Goal: Complete application form

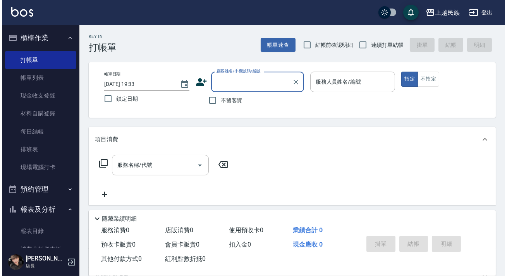
scroll to position [5, 0]
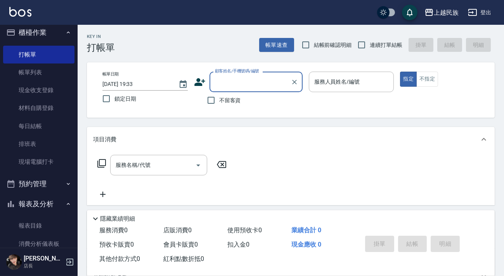
click at [260, 79] on input "顧客姓名/手機號碼/編號" at bounding box center [250, 82] width 74 height 14
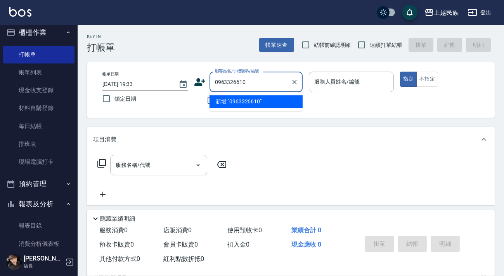
click at [252, 103] on li "新增 "0963326610"" at bounding box center [255, 101] width 93 height 13
type input "0963326610"
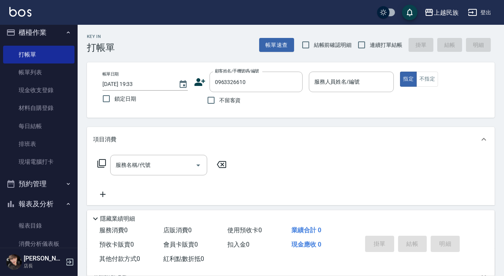
click at [202, 77] on icon at bounding box center [200, 82] width 12 height 12
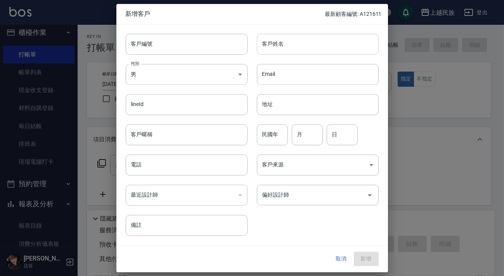
type input "0963326610"
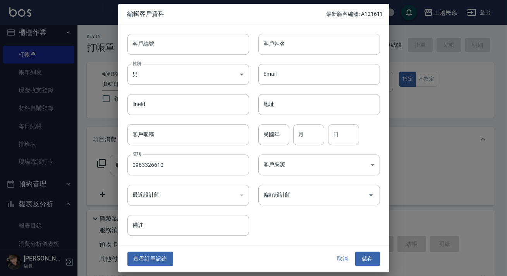
click at [290, 43] on input "客戶姓名" at bounding box center [320, 44] width 122 height 21
type input "康小姐"
click at [234, 67] on body "上越民族 登出 櫃檯作業 打帳單 帳單列表 現金收支登錄 材料自購登錄 每日結帳 排班表 現場電腦打卡 預約管理 預約管理 單日預約紀錄 單週預約紀錄 報表及…" at bounding box center [253, 189] width 507 height 378
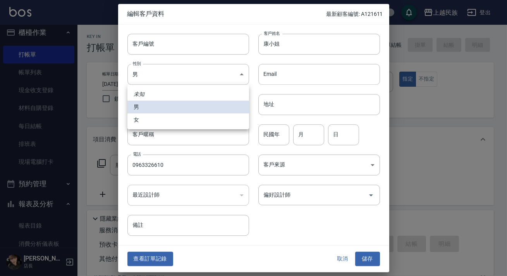
click at [193, 121] on li "女" at bounding box center [189, 120] width 122 height 13
type input "[DEMOGRAPHIC_DATA]"
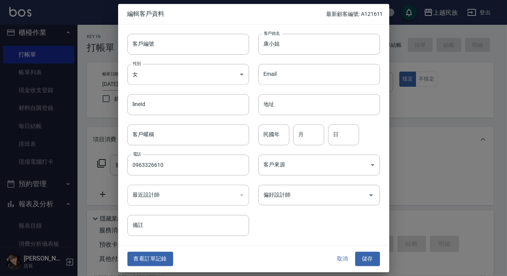
click at [180, 199] on div "​" at bounding box center [189, 195] width 122 height 21
click at [322, 163] on body "上越民族 登出 櫃檯作業 打帳單 帳單列表 現金收支登錄 材料自購登錄 每日結帳 排班表 現場電腦打卡 預約管理 預約管理 單日預約紀錄 單週預約紀錄 報表及…" at bounding box center [253, 189] width 507 height 378
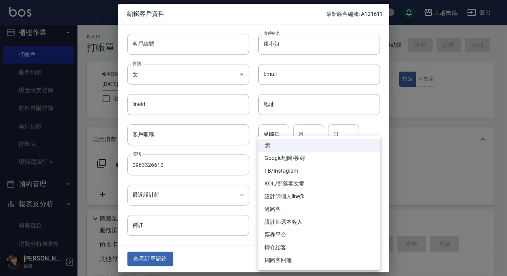
click at [311, 172] on li "FB/Instagram" at bounding box center [320, 171] width 122 height 13
type input "FB/Instagram"
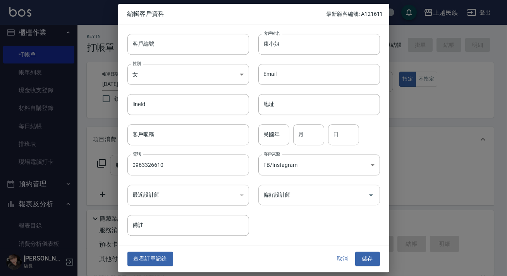
click at [311, 198] on input "偏好設計師" at bounding box center [313, 195] width 103 height 14
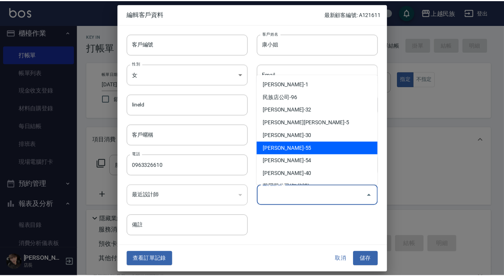
scroll to position [70, 0]
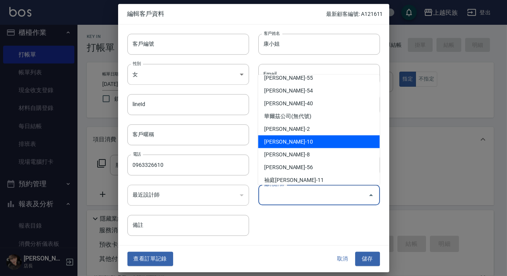
click at [312, 140] on li "[PERSON_NAME]-10" at bounding box center [319, 141] width 122 height 13
type input "[PERSON_NAME]"
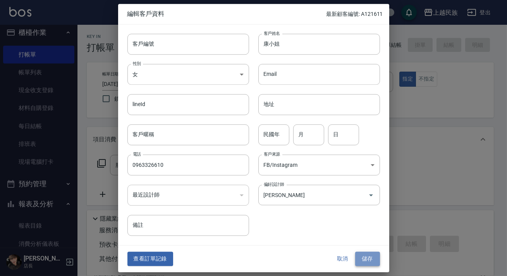
click at [371, 260] on button "儲存" at bounding box center [367, 259] width 25 height 14
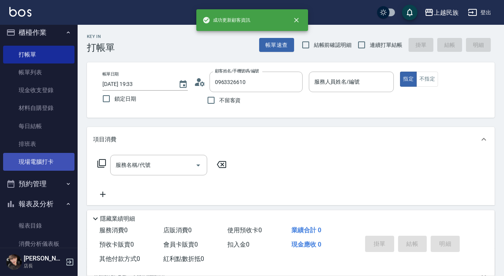
click at [50, 160] on link "現場電腦打卡" at bounding box center [38, 162] width 71 height 18
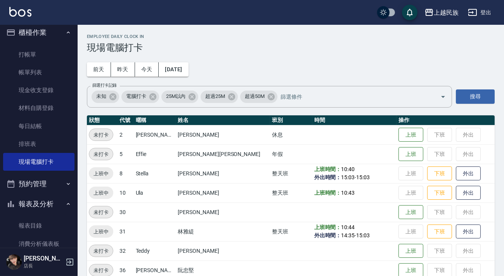
scroll to position [13, 0]
